Goal: Use online tool/utility: Utilize a website feature to perform a specific function

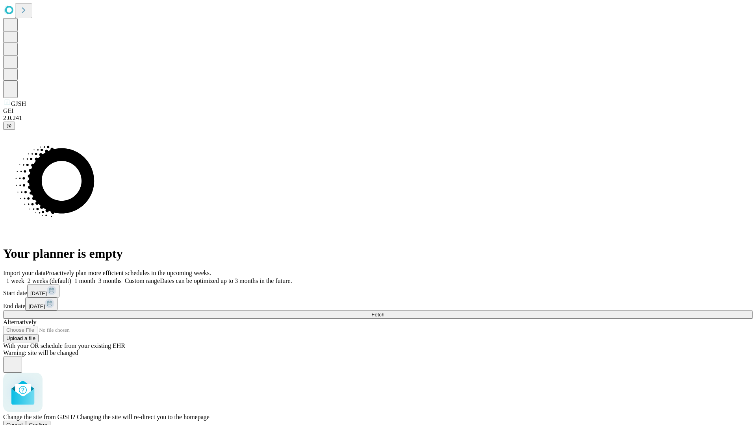
click at [48, 422] on span "Confirm" at bounding box center [38, 425] width 19 height 6
click at [24, 278] on label "1 week" at bounding box center [13, 281] width 21 height 7
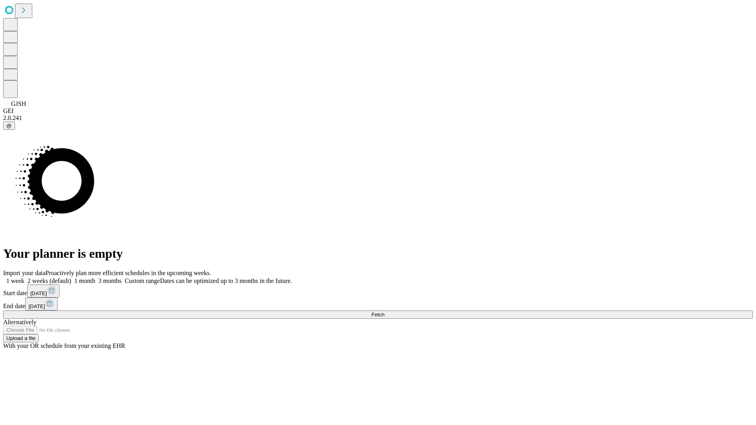
click at [384, 312] on span "Fetch" at bounding box center [377, 315] width 13 height 6
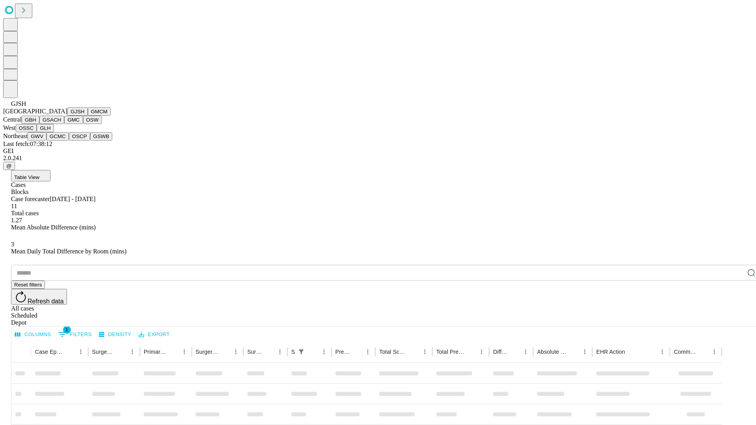
click at [88, 116] on button "GMCM" at bounding box center [99, 111] width 23 height 8
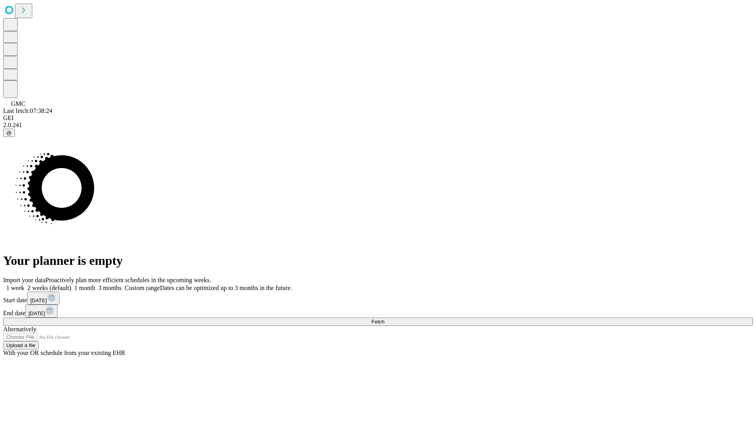
click at [24, 285] on label "1 week" at bounding box center [13, 288] width 21 height 7
click at [384, 319] on span "Fetch" at bounding box center [377, 322] width 13 height 6
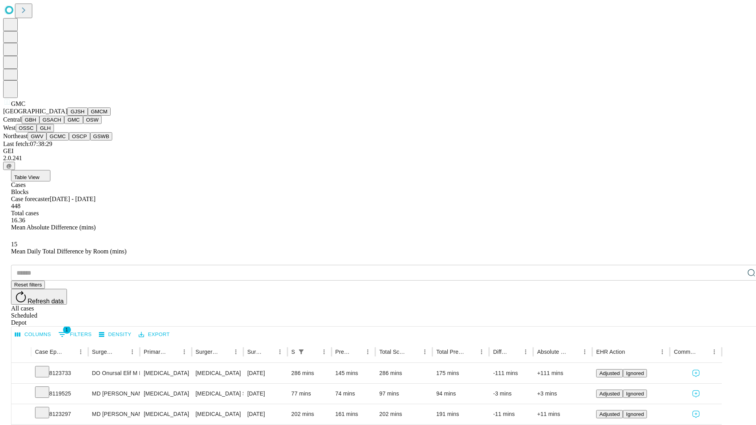
click at [83, 124] on button "OSW" at bounding box center [92, 120] width 19 height 8
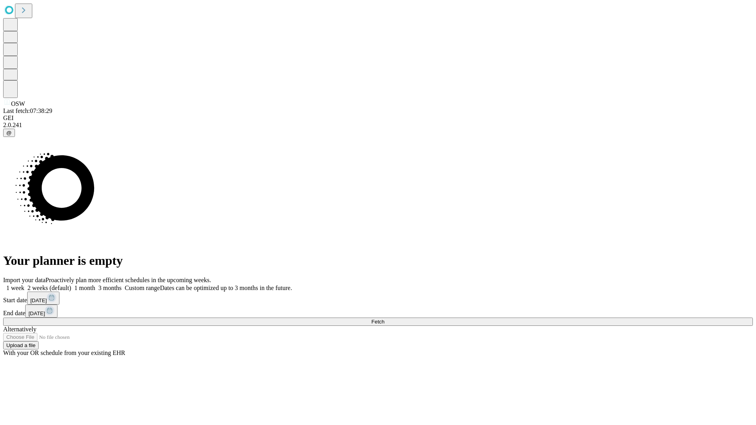
click at [24, 285] on label "1 week" at bounding box center [13, 288] width 21 height 7
click at [384, 319] on span "Fetch" at bounding box center [377, 322] width 13 height 6
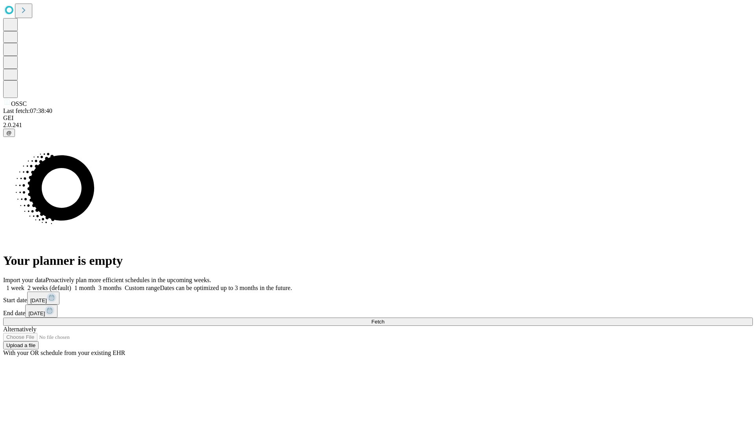
click at [384, 319] on span "Fetch" at bounding box center [377, 322] width 13 height 6
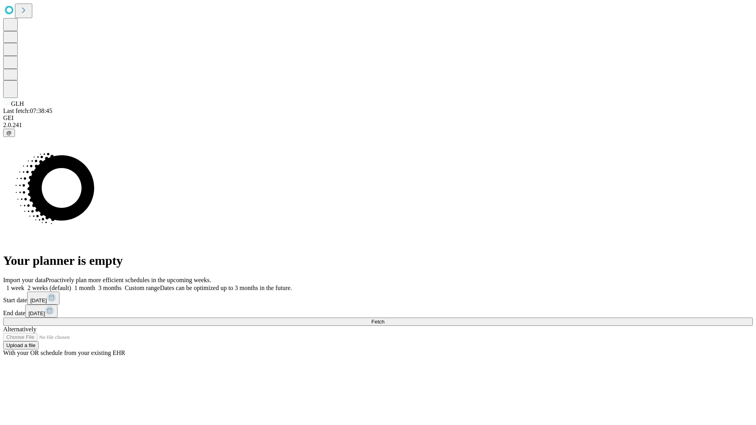
click at [24, 285] on label "1 week" at bounding box center [13, 288] width 21 height 7
click at [384, 319] on span "Fetch" at bounding box center [377, 322] width 13 height 6
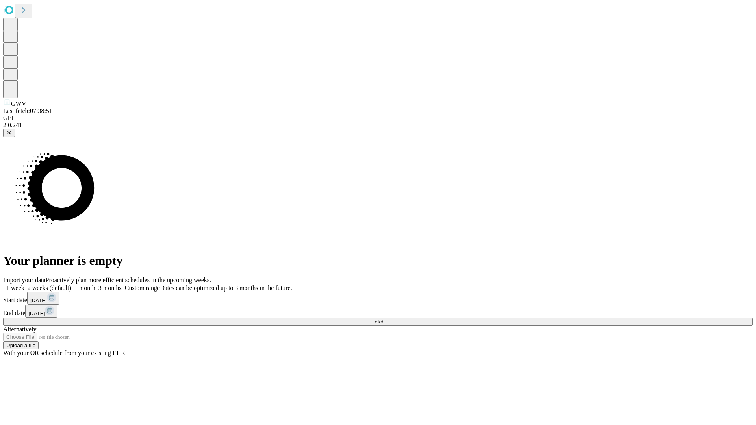
click at [24, 285] on label "1 week" at bounding box center [13, 288] width 21 height 7
click at [384, 319] on span "Fetch" at bounding box center [377, 322] width 13 height 6
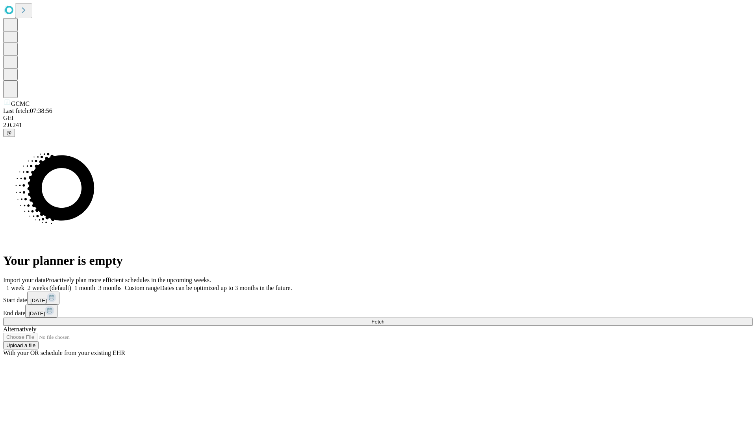
click at [384, 319] on span "Fetch" at bounding box center [377, 322] width 13 height 6
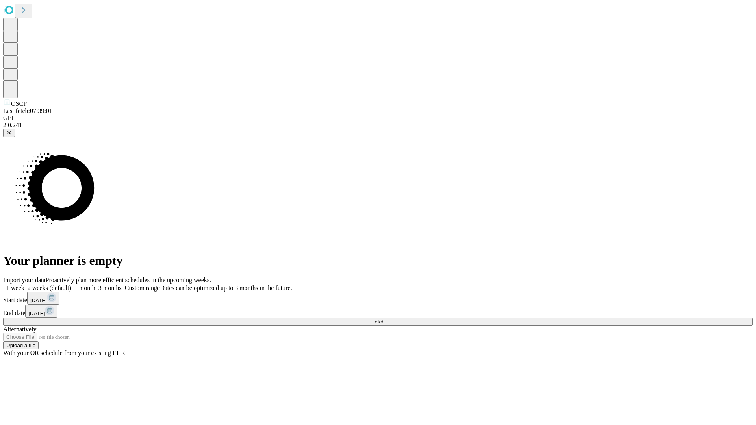
click at [24, 285] on label "1 week" at bounding box center [13, 288] width 21 height 7
click at [384, 319] on span "Fetch" at bounding box center [377, 322] width 13 height 6
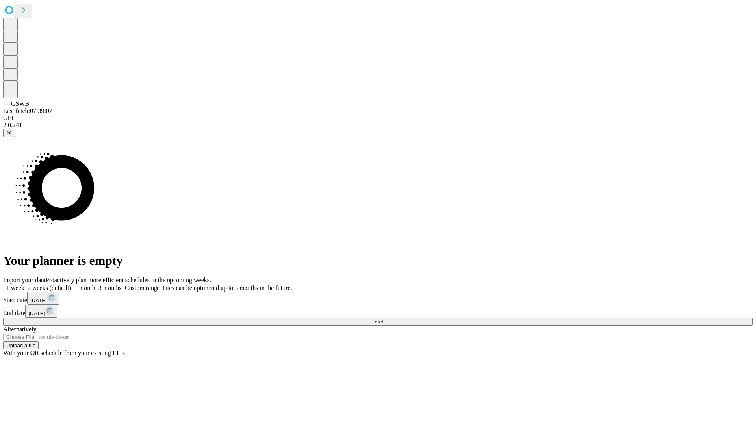
click at [24, 285] on label "1 week" at bounding box center [13, 288] width 21 height 7
click at [384, 319] on span "Fetch" at bounding box center [377, 322] width 13 height 6
